Goal: Consume media (video, audio): Watch videos, listen to music or podcasts

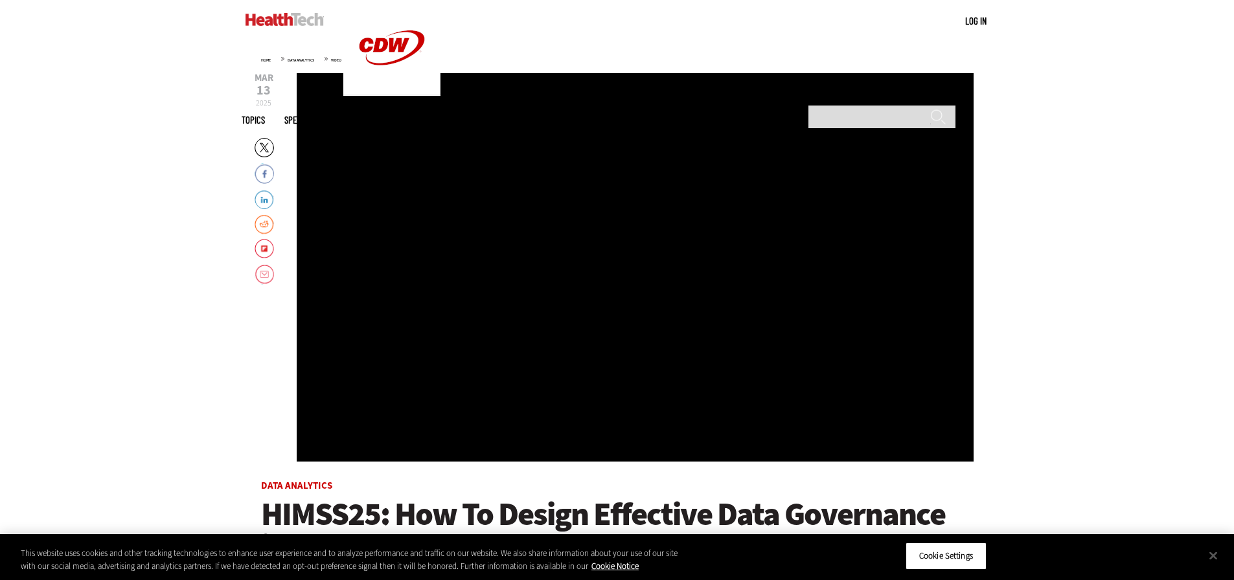
scroll to position [130, 0]
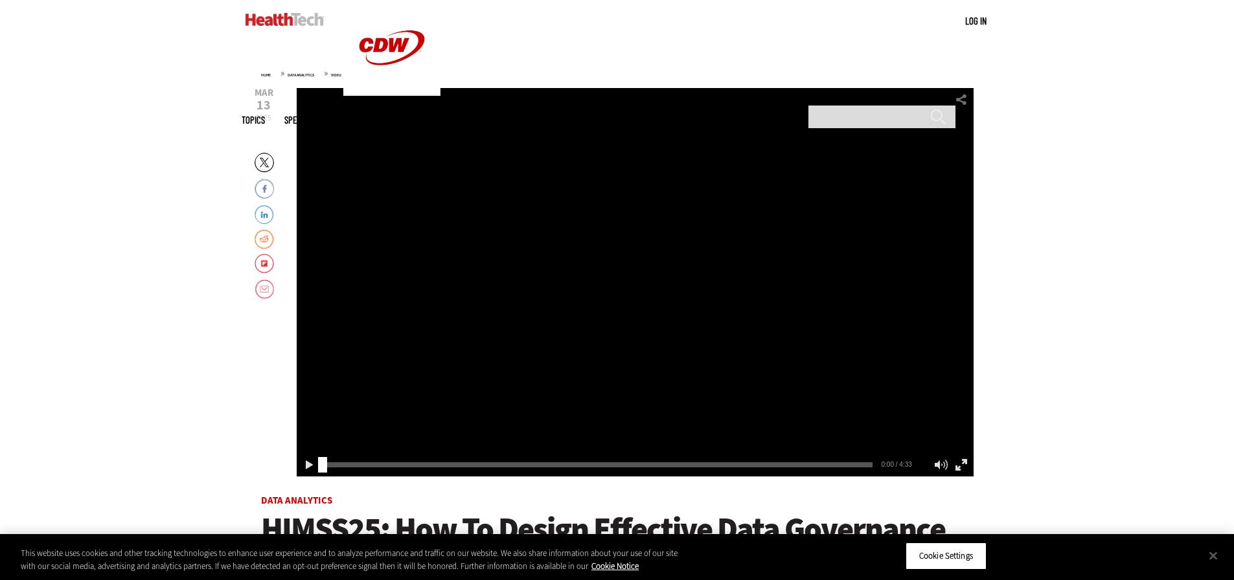
click at [633, 284] on div "Play or Pause Video" at bounding box center [635, 282] width 52 height 52
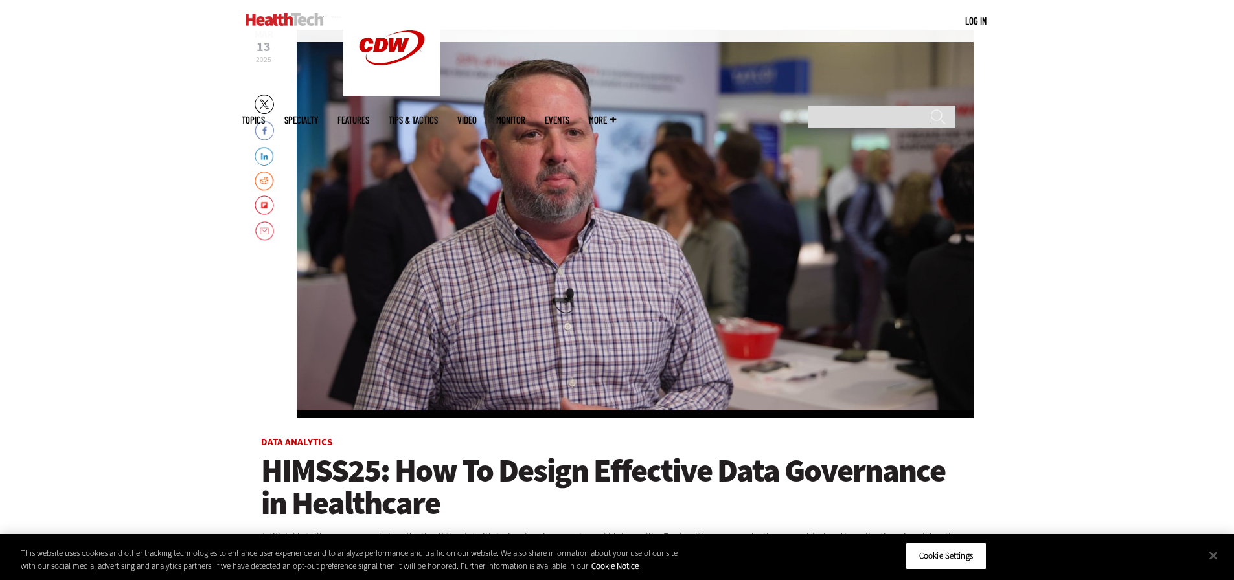
scroll to position [146, 0]
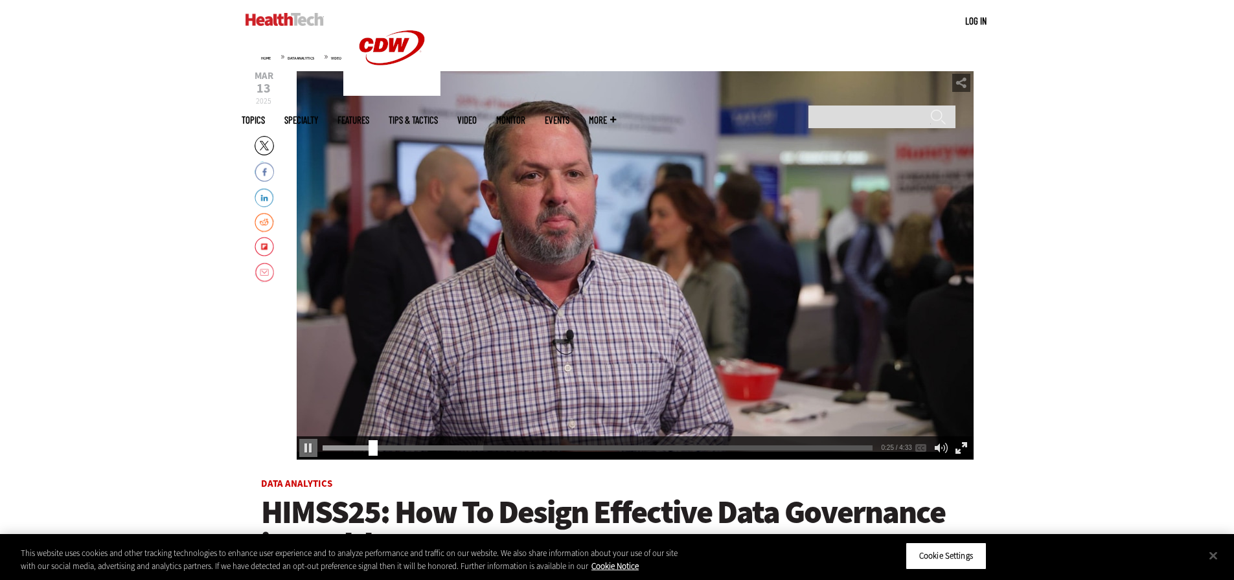
click at [921, 448] on div "Enable Closed Captioning" at bounding box center [921, 448] width 18 height 18
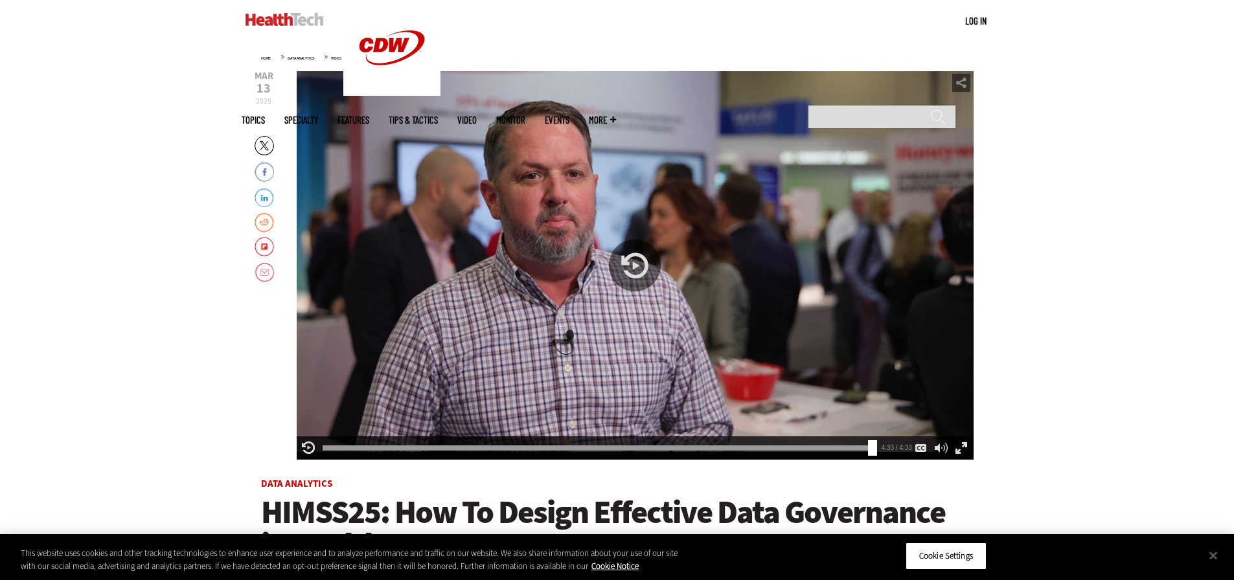
click at [630, 263] on div "Play or Pause Video" at bounding box center [635, 266] width 52 height 52
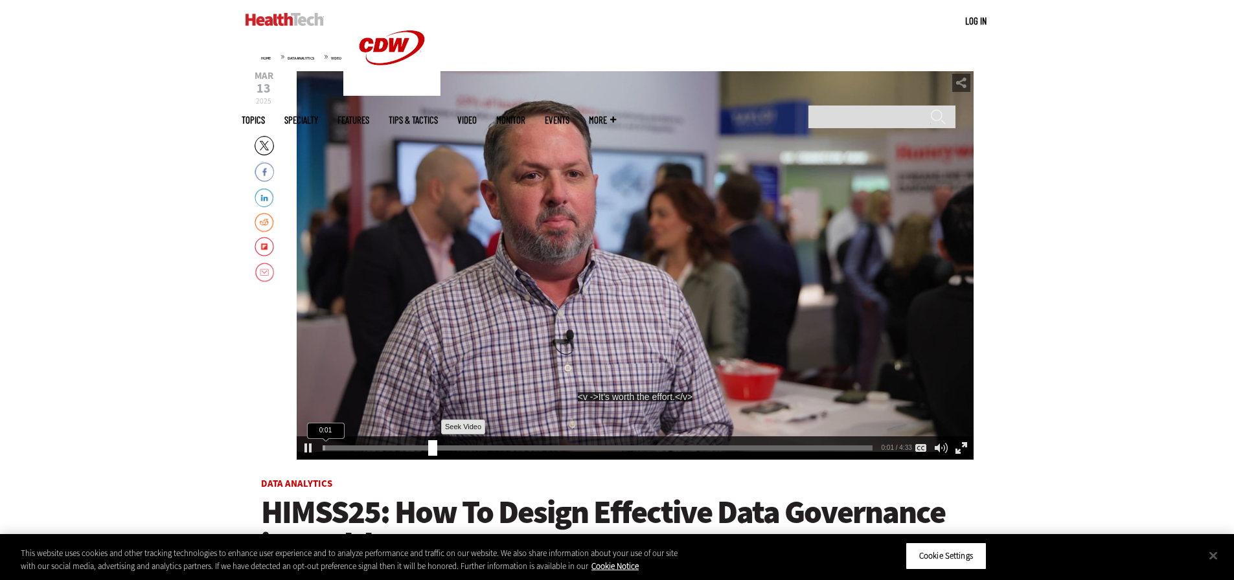
click at [428, 446] on div "0:01" at bounding box center [600, 446] width 555 height 1
click at [450, 446] on div "0:57" at bounding box center [600, 446] width 555 height 1
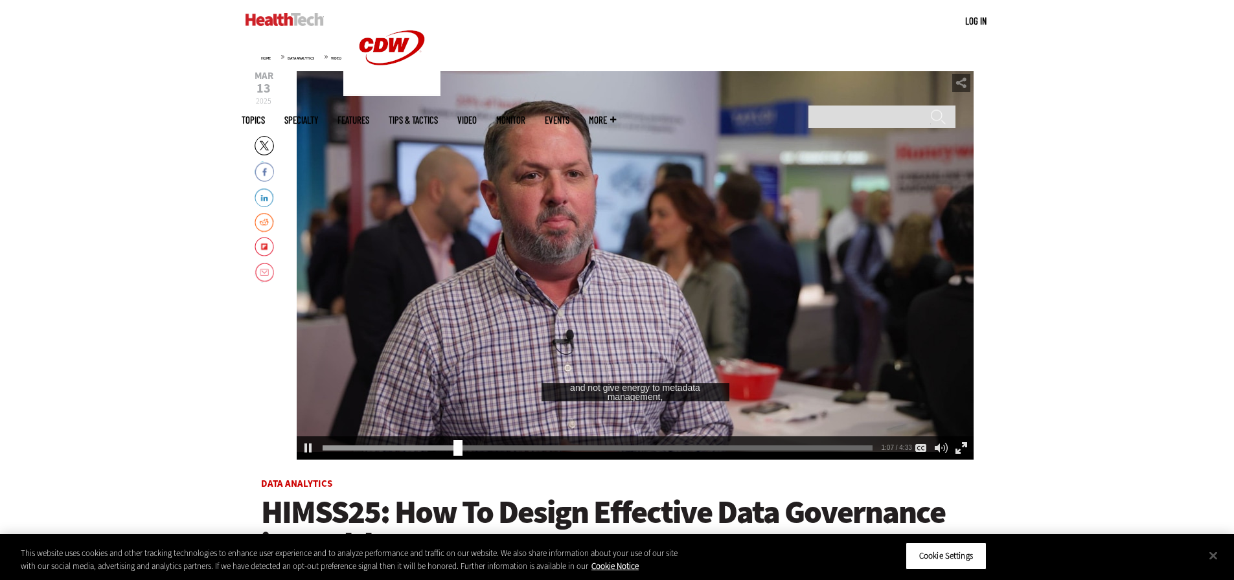
click at [469, 445] on div "1:07 1:07 / 4:33 AUDIO [Original]" at bounding box center [635, 448] width 677 height 23
click at [475, 446] on div "1:18" at bounding box center [600, 446] width 555 height 1
click at [501, 446] on div "1:18" at bounding box center [600, 446] width 555 height 1
drag, startPoint x: 507, startPoint y: 449, endPoint x: 486, endPoint y: 449, distance: 20.7
click at [486, 449] on div "Seek Video" at bounding box center [488, 448] width 9 height 16
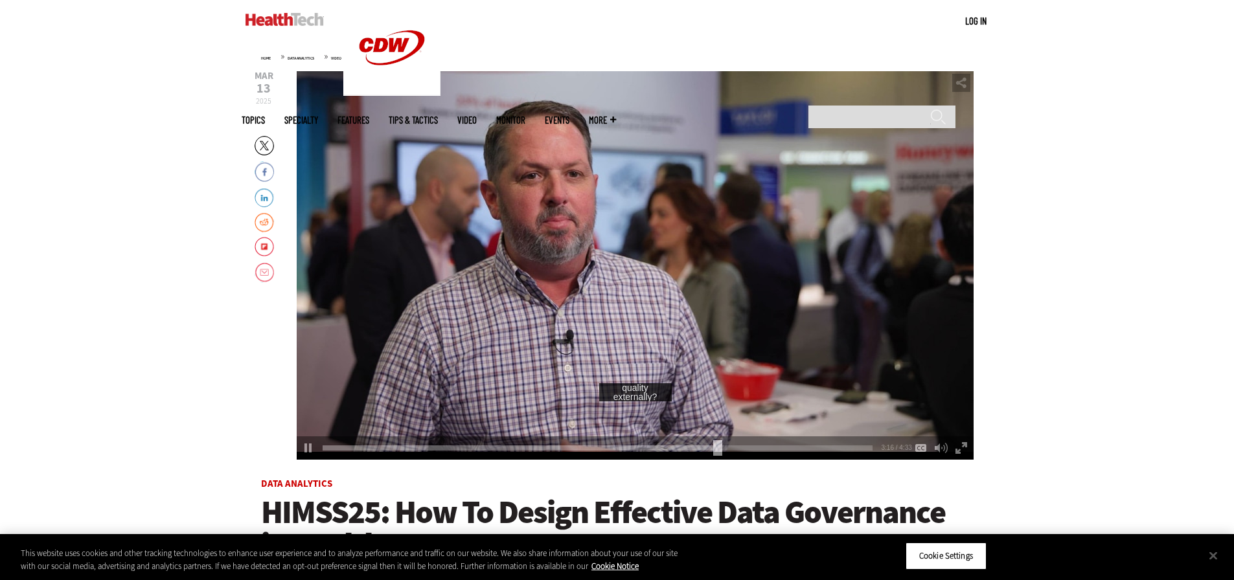
click at [701, 248] on div "Video viewer" at bounding box center [635, 265] width 677 height 389
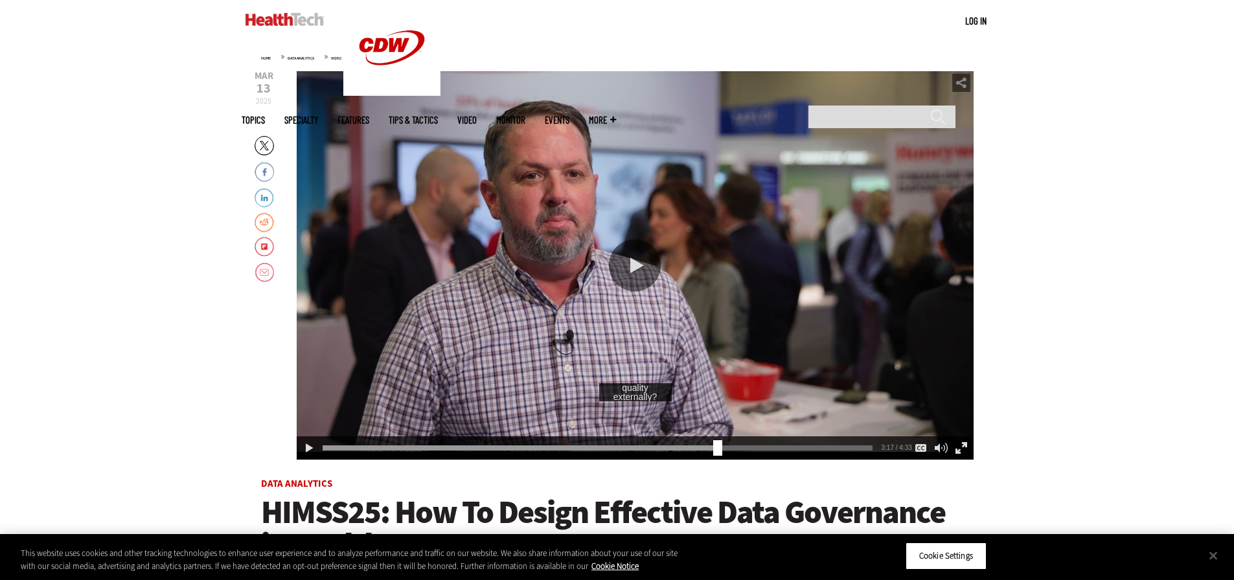
click at [791, 333] on div "Video viewer" at bounding box center [635, 265] width 677 height 389
click at [788, 291] on div "Video viewer" at bounding box center [635, 265] width 677 height 389
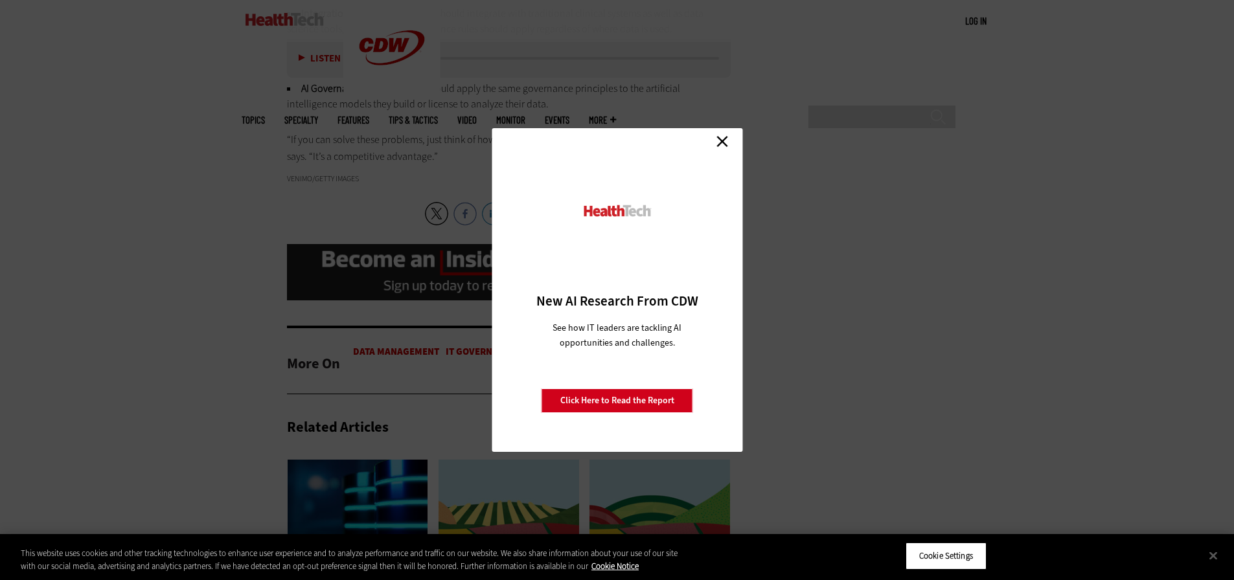
scroll to position [3562, 0]
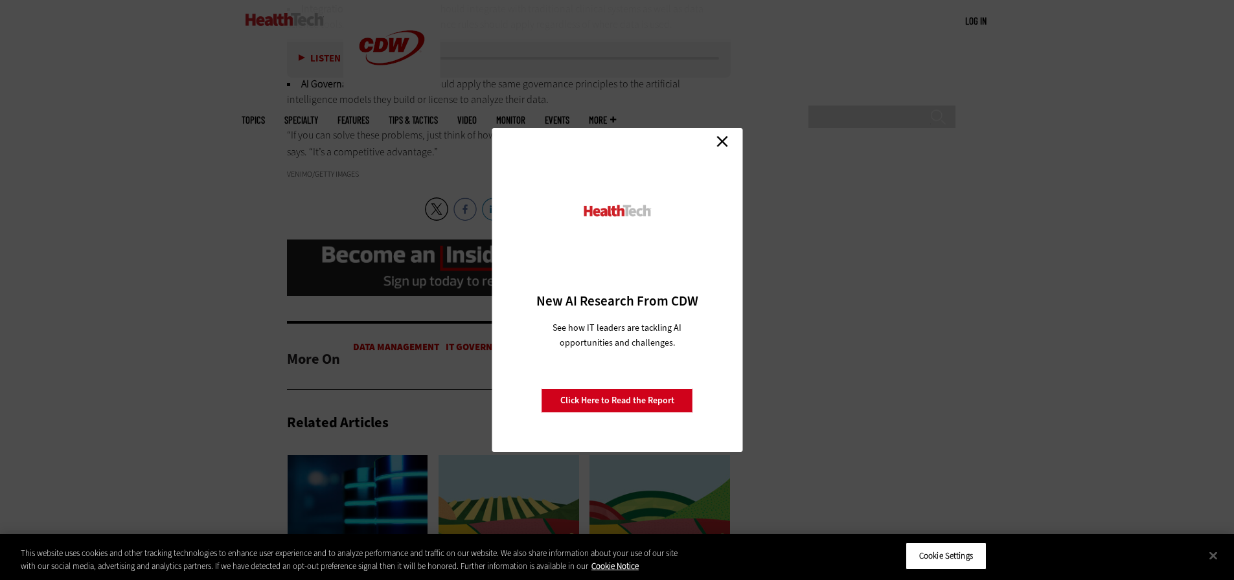
click at [722, 141] on link "Close" at bounding box center [721, 140] width 19 height 19
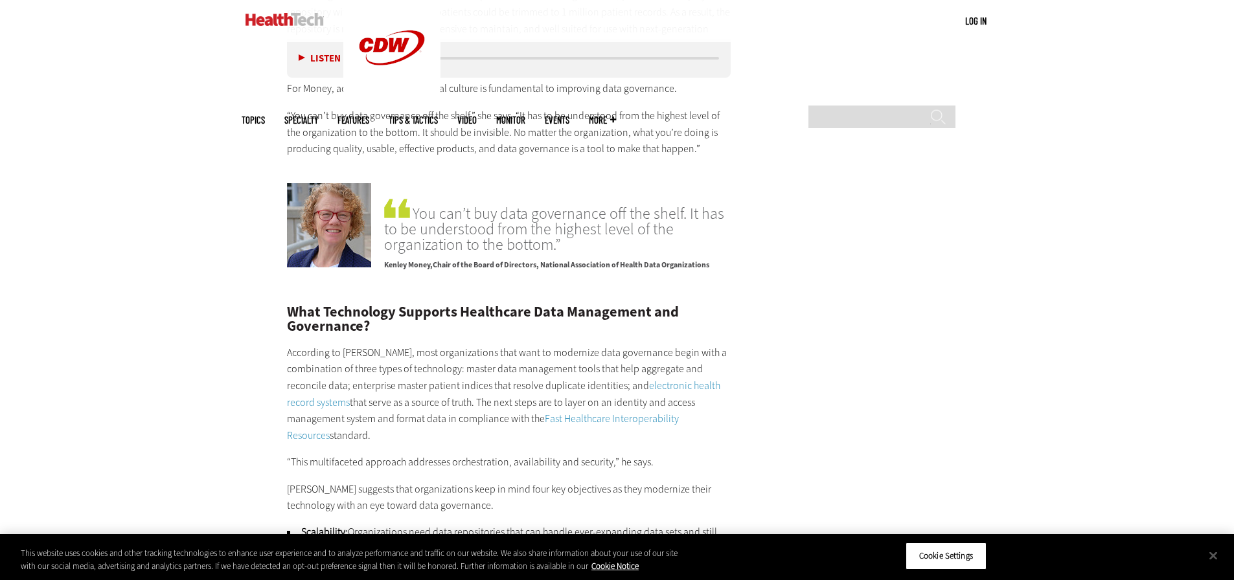
scroll to position [2979, 0]
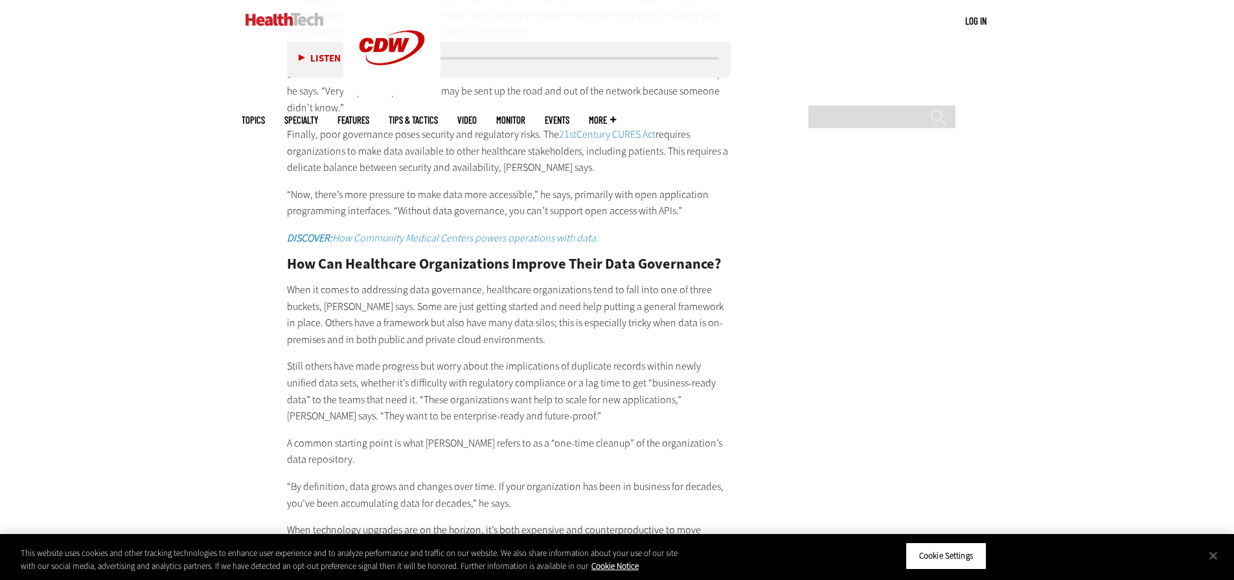
scroll to position [2526, 0]
